Goal: Information Seeking & Learning: Learn about a topic

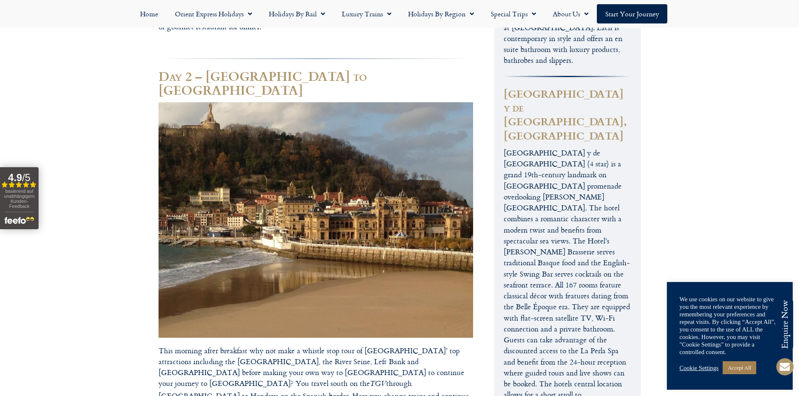
scroll to position [785, 0]
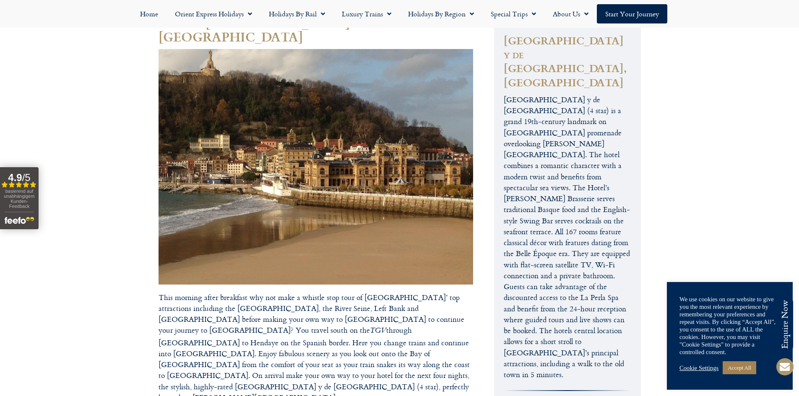
click at [304, 292] on p "This morning after breakfast why not make a whistle stop tour of [GEOGRAPHIC_DA…" at bounding box center [315, 348] width 314 height 112
click at [378, 292] on p "This morning after breakfast why not make a whistle stop tour of [GEOGRAPHIC_DA…" at bounding box center [315, 348] width 314 height 112
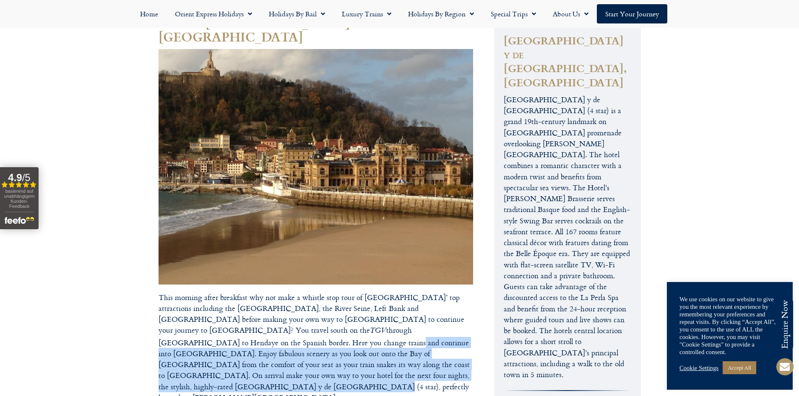
drag, startPoint x: 398, startPoint y: 273, endPoint x: 353, endPoint y: 314, distance: 60.9
click at [353, 314] on p "This morning after breakfast why not make a whistle stop tour of [GEOGRAPHIC_DA…" at bounding box center [315, 348] width 314 height 112
click at [352, 314] on p "This morning after breakfast why not make a whistle stop tour of [GEOGRAPHIC_DA…" at bounding box center [315, 348] width 314 height 112
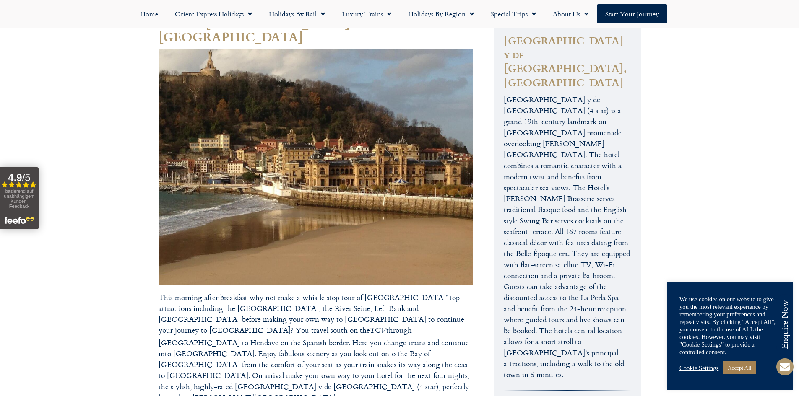
click at [301, 310] on p "This morning after breakfast why not make a whistle stop tour of [GEOGRAPHIC_DA…" at bounding box center [315, 348] width 314 height 112
drag, startPoint x: 280, startPoint y: 314, endPoint x: 278, endPoint y: 310, distance: 4.9
click at [279, 314] on p "This morning after breakfast why not make a whistle stop tour of [GEOGRAPHIC_DA…" at bounding box center [315, 348] width 314 height 112
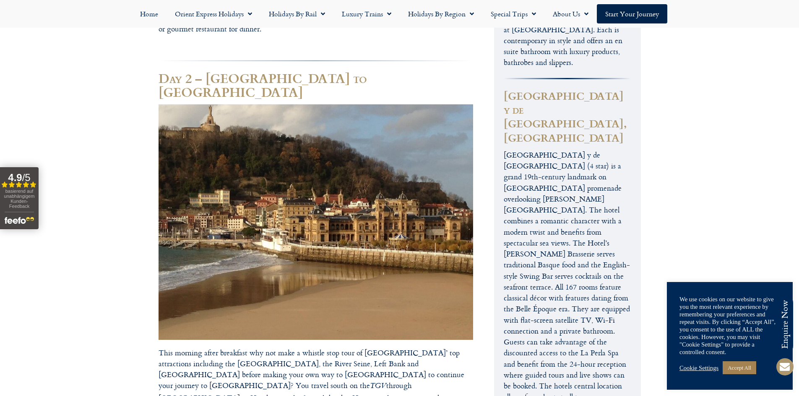
scroll to position [743, 0]
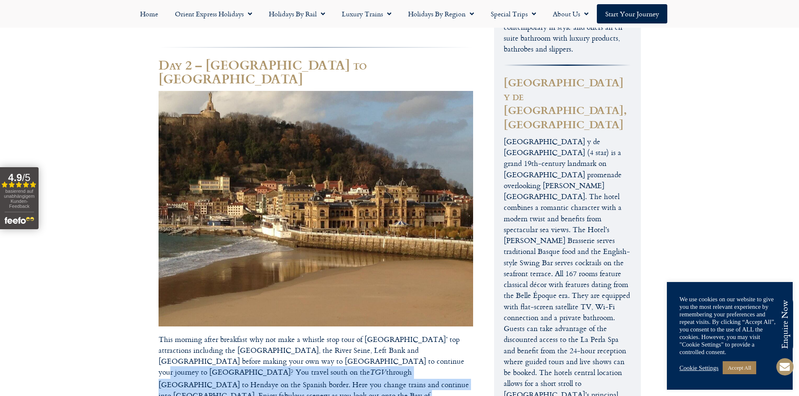
drag, startPoint x: 311, startPoint y: 299, endPoint x: 308, endPoint y: 340, distance: 40.8
click at [308, 340] on p "This morning after breakfast why not make a whistle stop tour of [GEOGRAPHIC_DA…" at bounding box center [315, 390] width 314 height 112
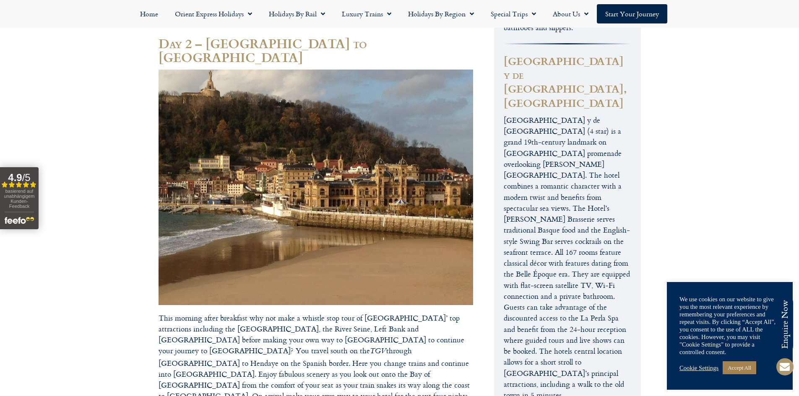
scroll to position [785, 0]
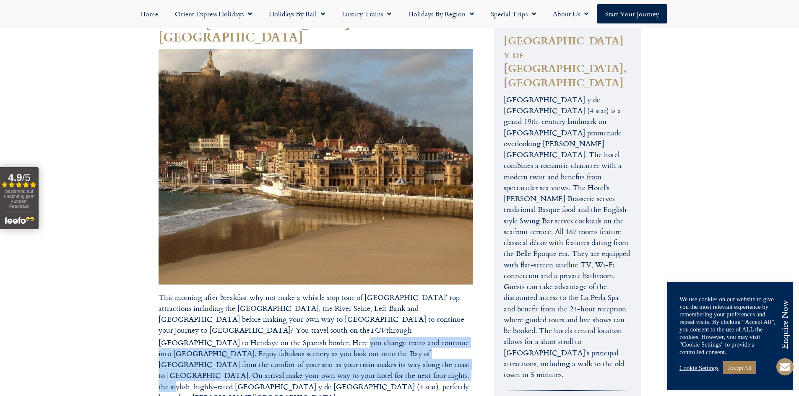
drag, startPoint x: 348, startPoint y: 279, endPoint x: 347, endPoint y: 304, distance: 24.8
click at [347, 304] on p "This morning after breakfast why not make a whistle stop tour of [GEOGRAPHIC_DA…" at bounding box center [315, 348] width 314 height 112
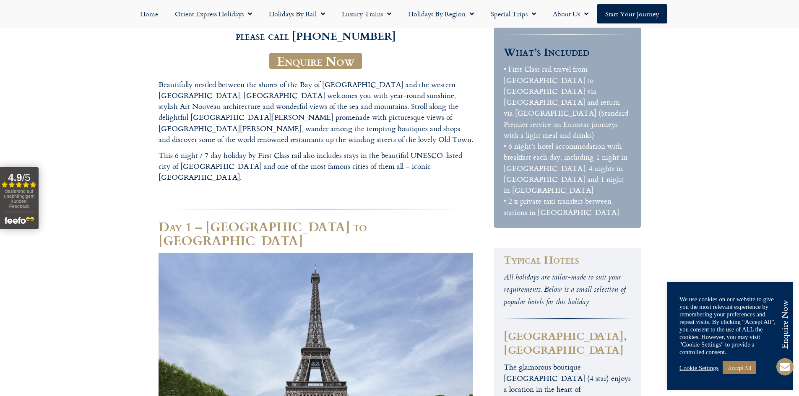
scroll to position [114, 0]
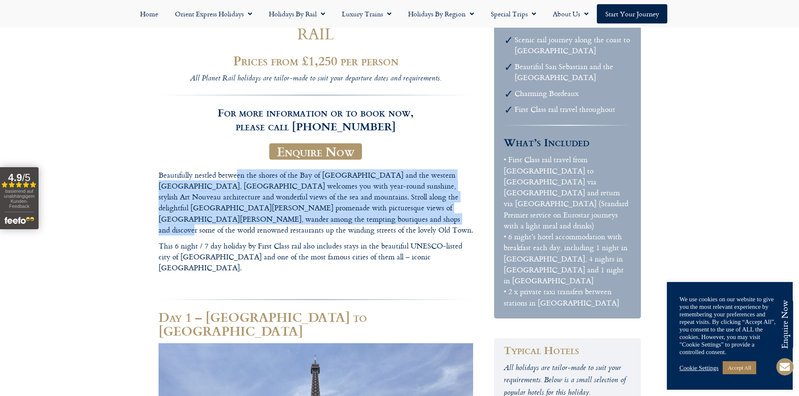
drag, startPoint x: 237, startPoint y: 174, endPoint x: 277, endPoint y: 220, distance: 60.3
click at [277, 220] on p "Beautifully nestled between the shores of the Bay of [GEOGRAPHIC_DATA] and the …" at bounding box center [315, 203] width 314 height 66
